Goal: Task Accomplishment & Management: Manage account settings

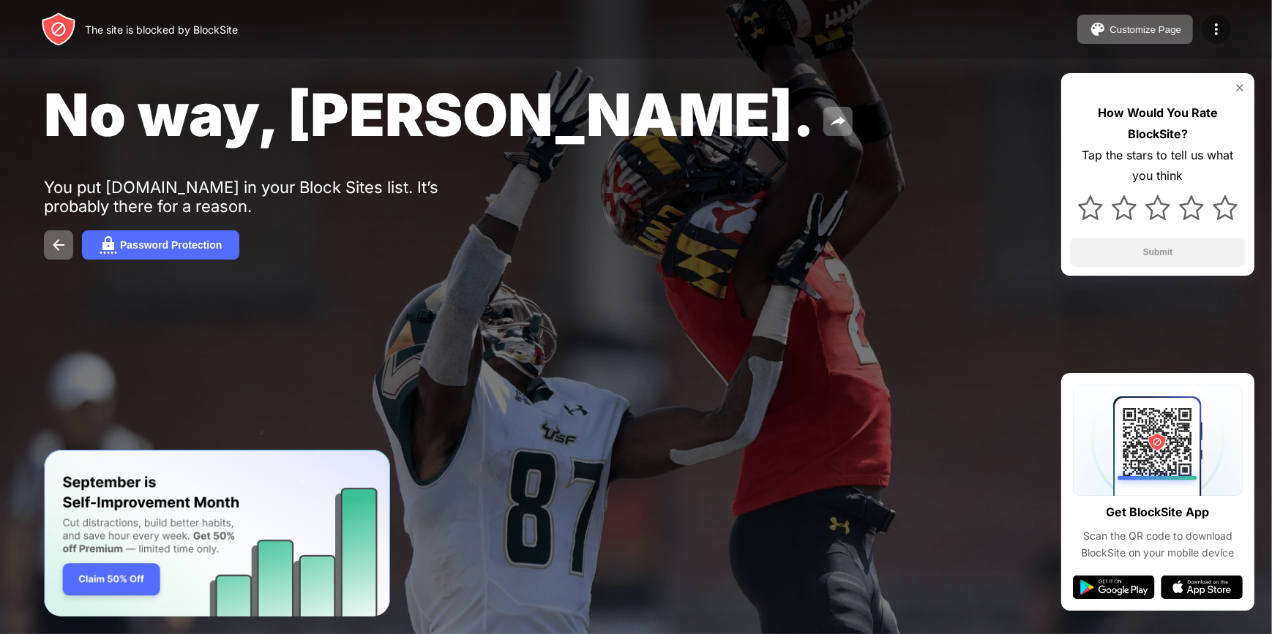
click at [1218, 28] on img at bounding box center [1216, 29] width 18 height 18
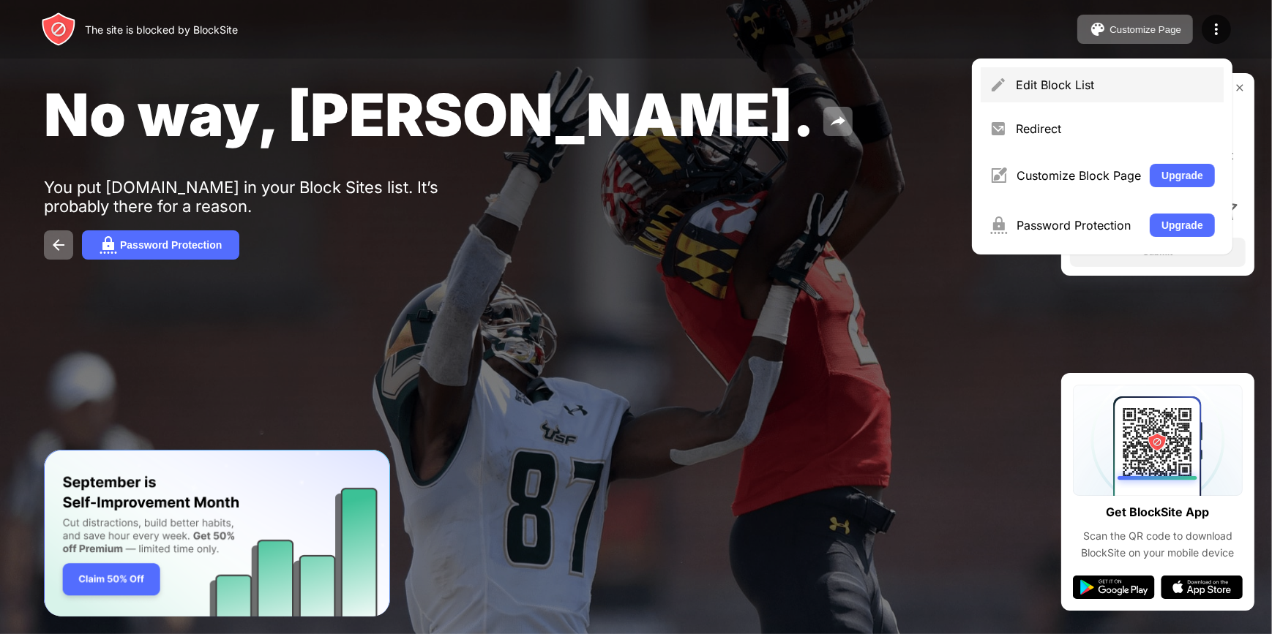
click at [1032, 77] on div "Edit Block List" at bounding box center [1102, 84] width 243 height 35
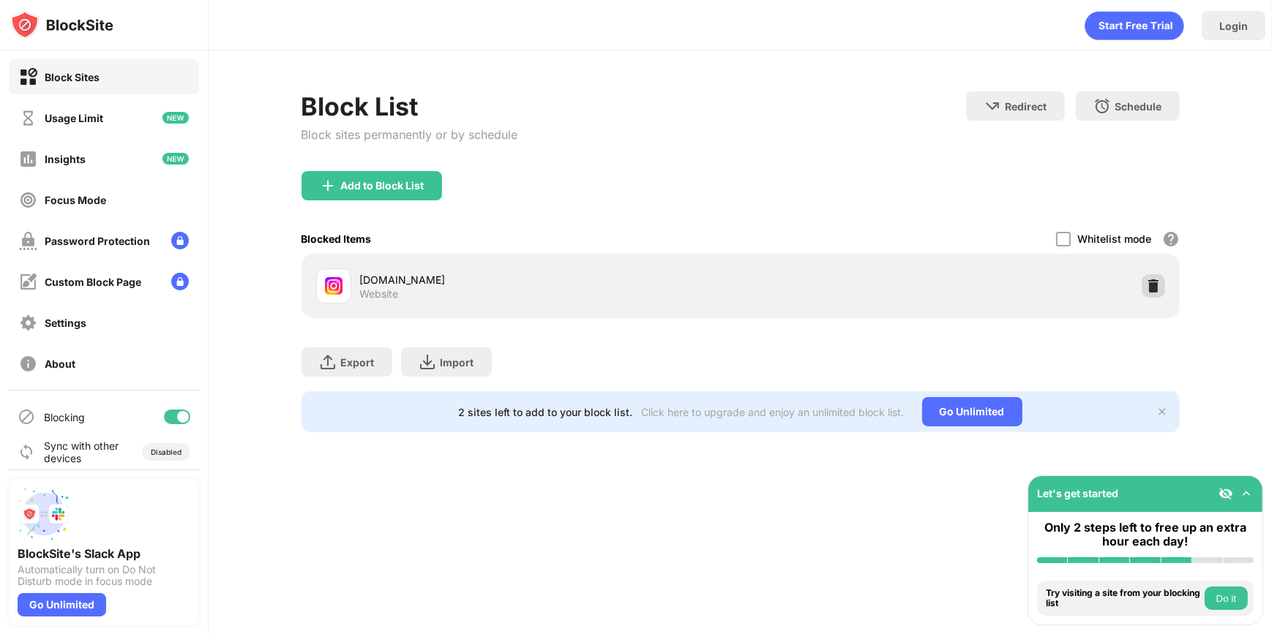
click at [1144, 274] on div at bounding box center [1153, 285] width 23 height 23
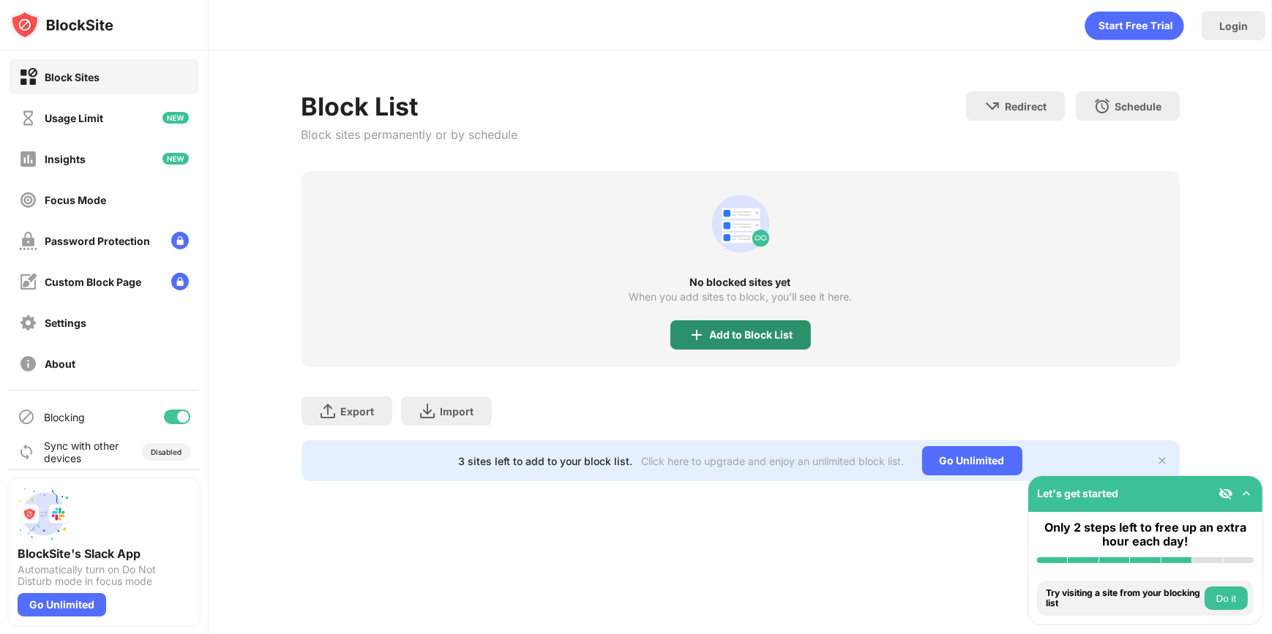
click at [783, 322] on div "Add to Block List" at bounding box center [740, 335] width 141 height 29
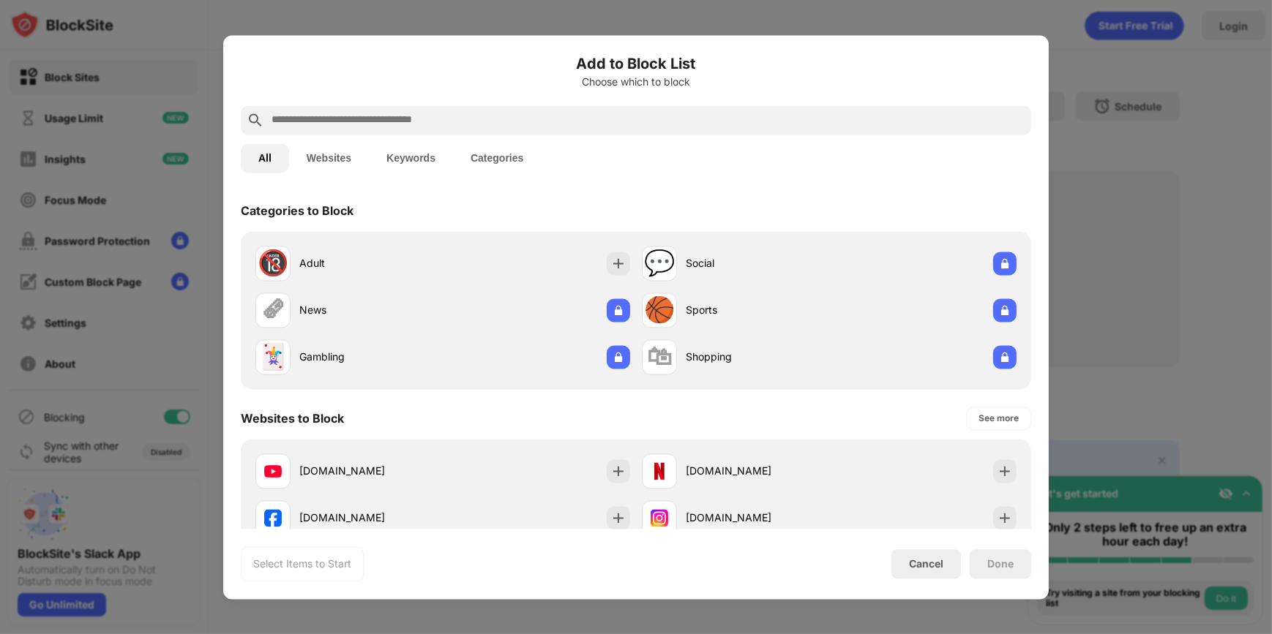
scroll to position [132, 0]
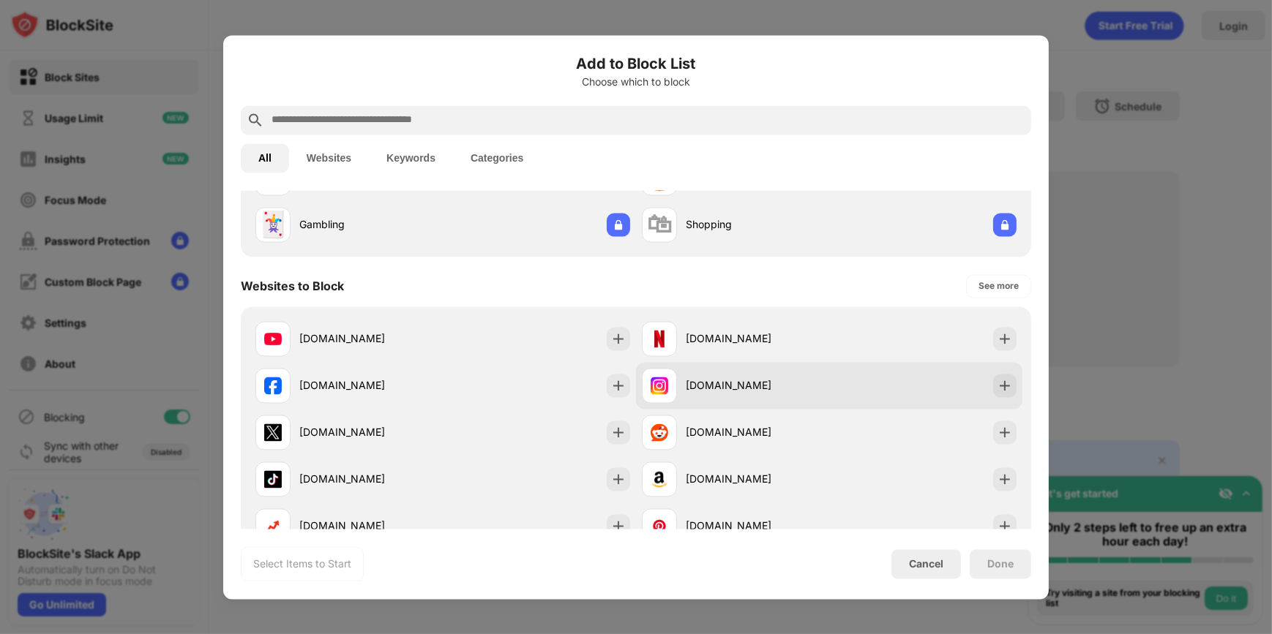
click at [716, 378] on div "[DOMAIN_NAME]" at bounding box center [757, 385] width 143 height 15
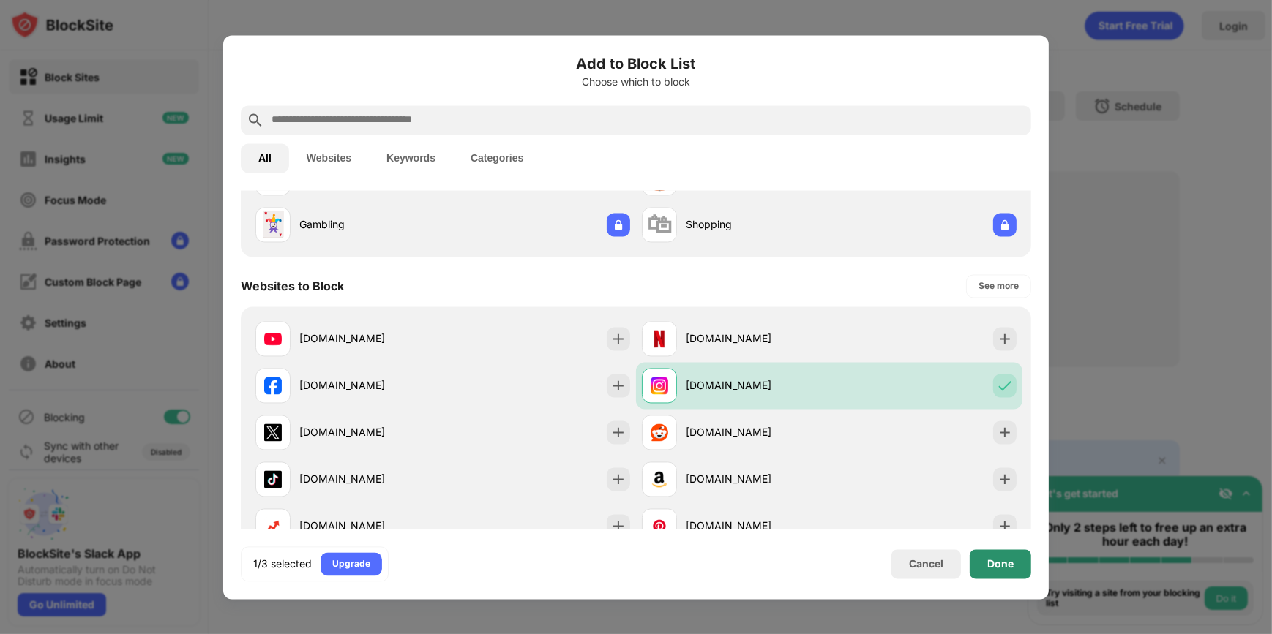
click at [1001, 569] on div "Done" at bounding box center [1000, 564] width 26 height 12
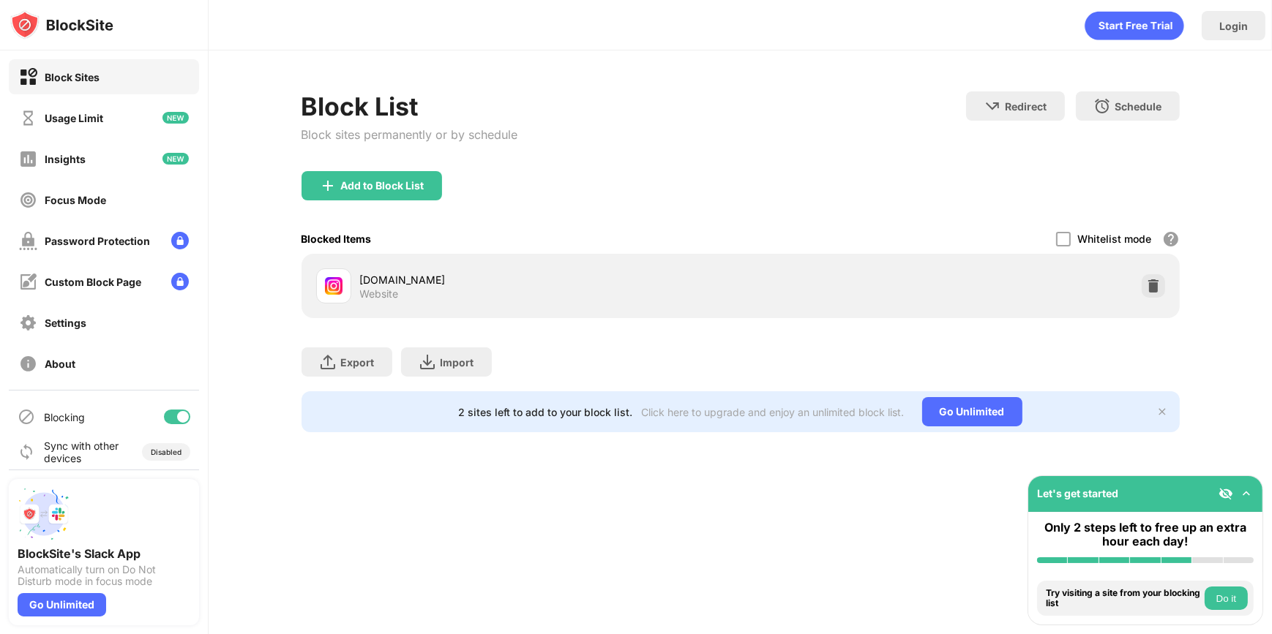
click at [1225, 604] on button "Do it" at bounding box center [1225, 598] width 43 height 23
